Goal: Find specific page/section: Find specific page/section

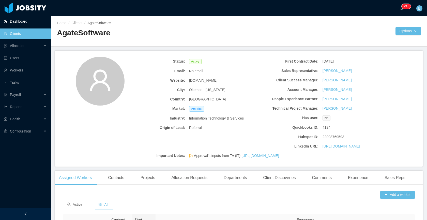
scroll to position [209, 0]
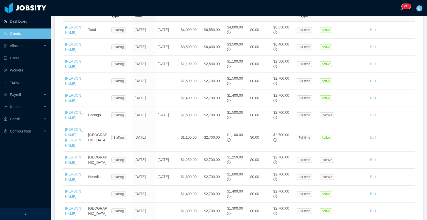
drag, startPoint x: 18, startPoint y: 31, endPoint x: 22, endPoint y: 33, distance: 4.0
click at [18, 31] on link "Clients" at bounding box center [25, 33] width 43 height 10
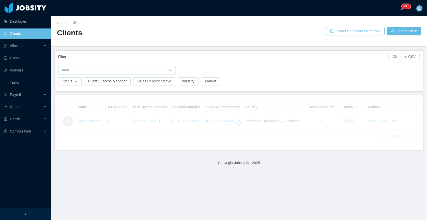
click at [101, 70] on input "text" at bounding box center [116, 70] width 117 height 8
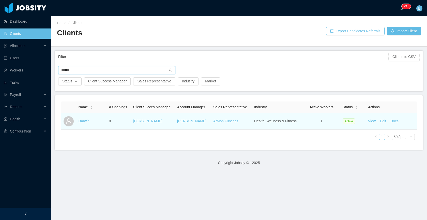
type input "******"
click at [394, 117] on td "View Edit Docs" at bounding box center [391, 121] width 51 height 17
click at [389, 123] on td "View Edit Docs" at bounding box center [391, 121] width 51 height 17
click at [392, 122] on link "Docs" at bounding box center [394, 121] width 8 height 4
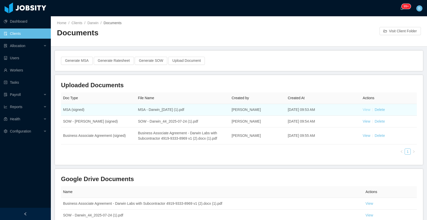
click at [362, 111] on link "View" at bounding box center [366, 109] width 8 height 4
